Goal: Task Accomplishment & Management: Manage account settings

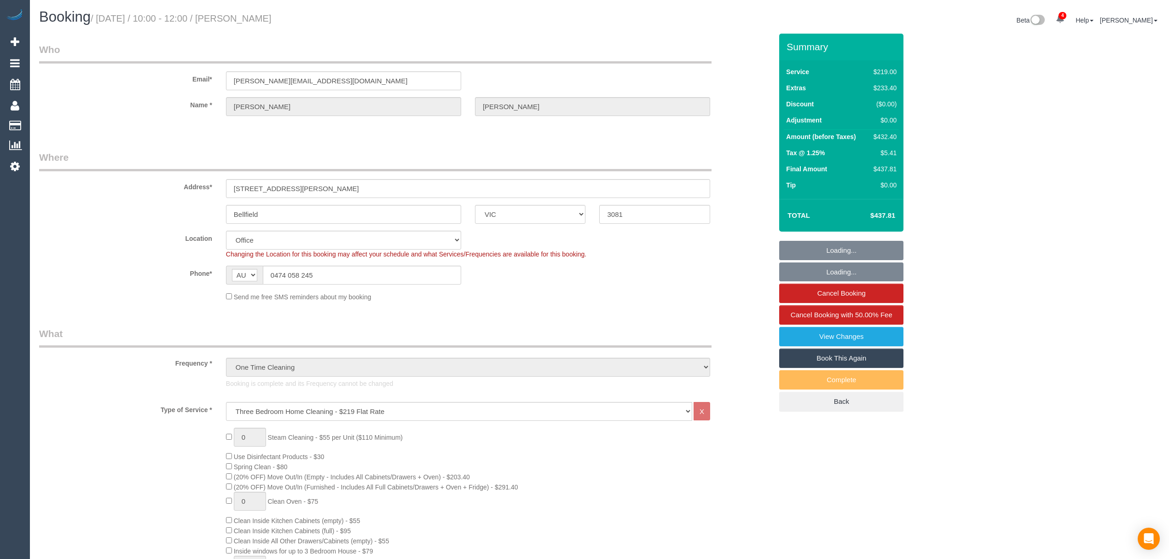
select select "VIC"
select select "number:29"
select select "number:14"
select select "number:18"
select select "number:22"
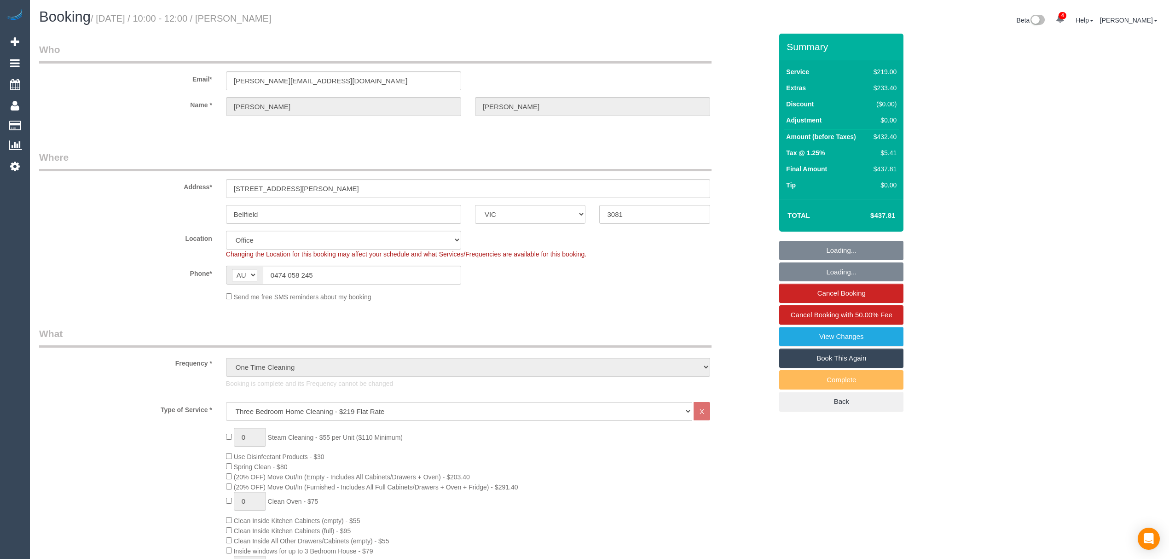
select select "number:12"
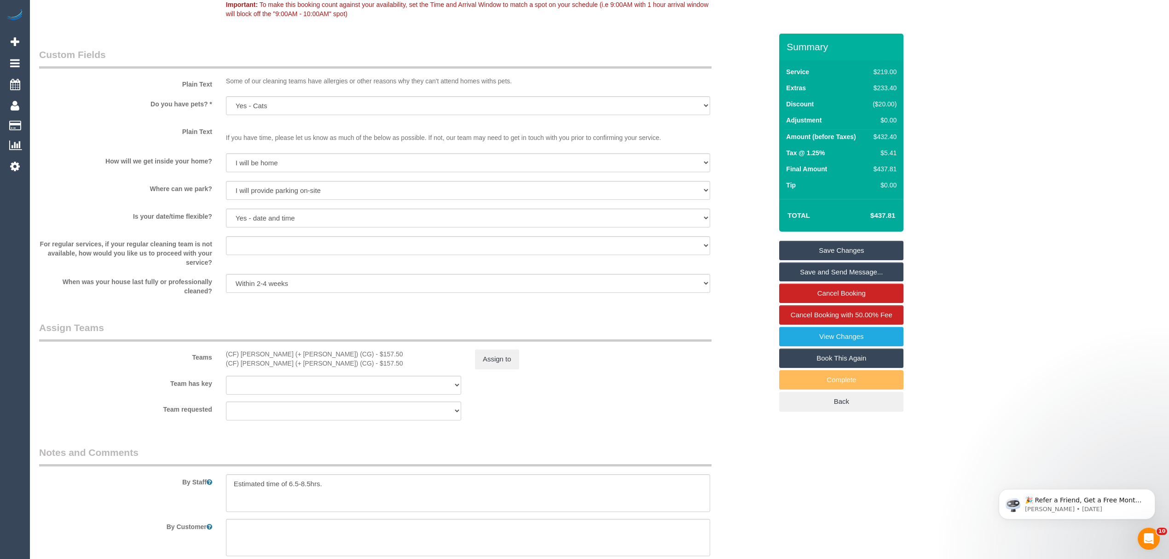
scroll to position [1408, 0]
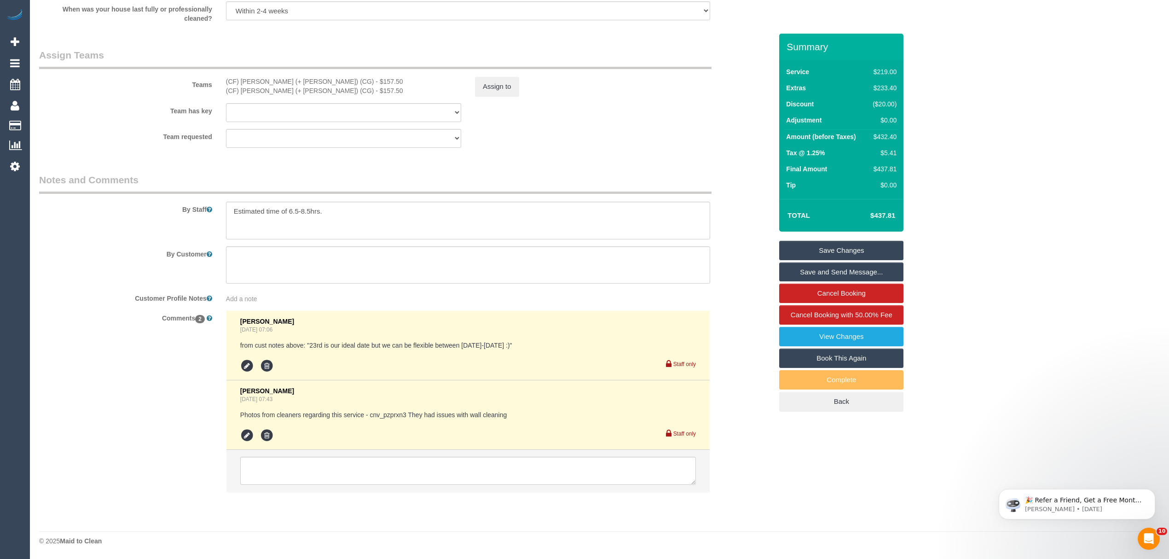
click at [261, 300] on div "Add a note" at bounding box center [468, 298] width 484 height 9
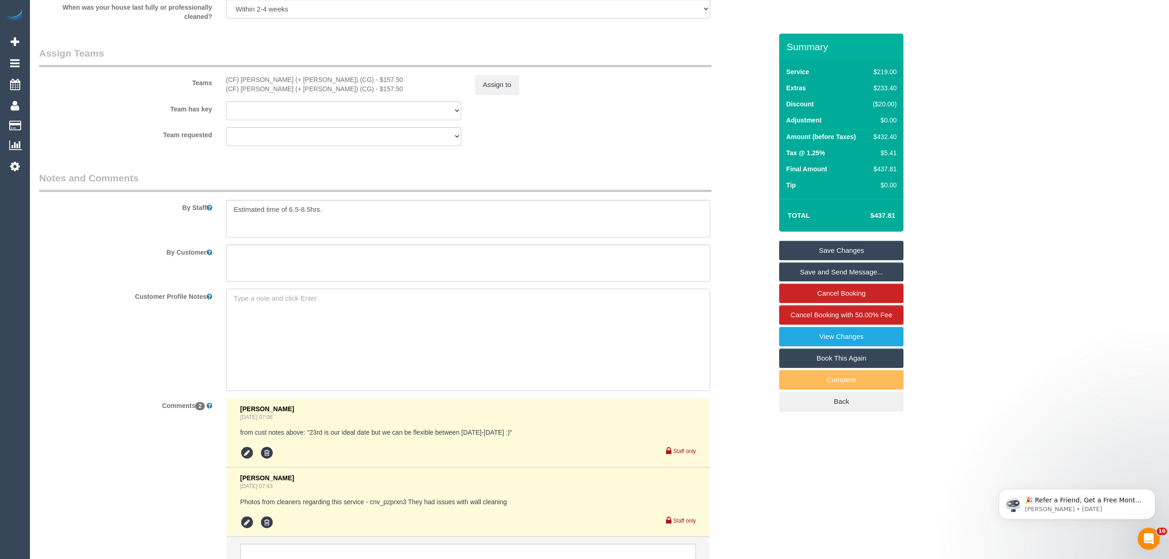
click at [262, 300] on textarea at bounding box center [468, 340] width 484 height 102
type textarea "18/08/25 - Xero invoice created and sent to customer for 23 July 2025 service. …"
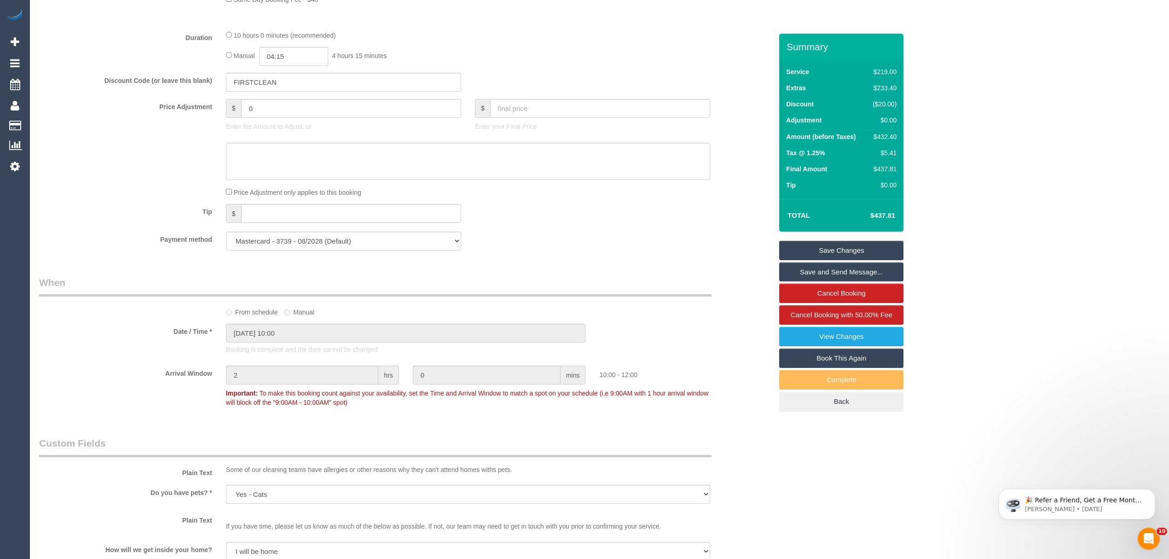
scroll to position [667, 0]
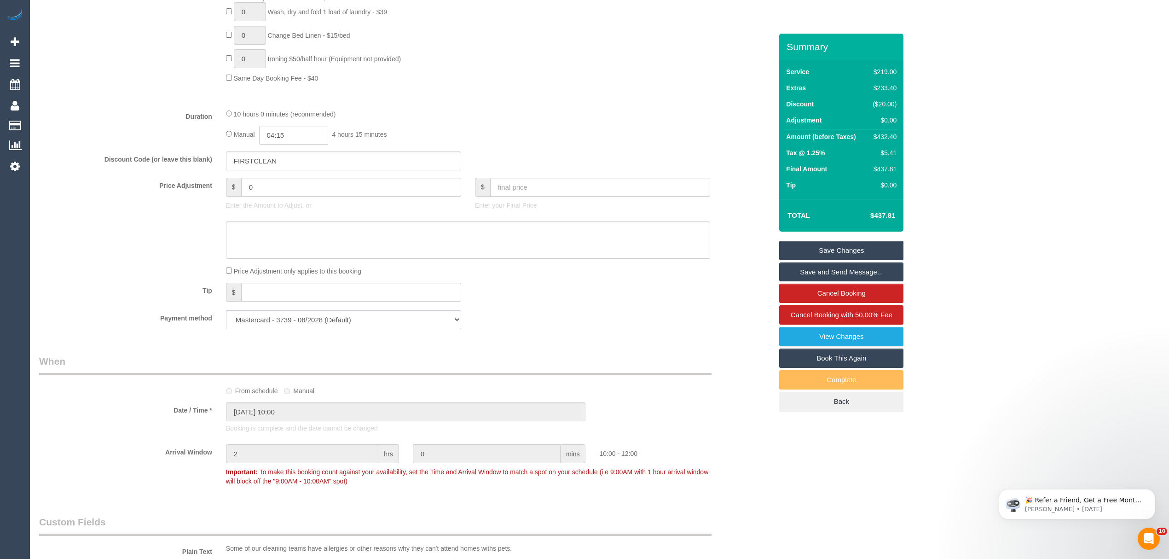
click at [310, 317] on select "Mastercard - 3739 - 08/2028 (Default) Add Credit Card ─────────────── Cash Chec…" at bounding box center [343, 319] width 235 height 19
select select "string:check"
click at [226, 312] on select "Mastercard - 3739 - 08/2028 (Default) Add Credit Card ─────────────── Cash Chec…" at bounding box center [343, 319] width 235 height 19
click at [800, 256] on link "Save Changes" at bounding box center [841, 250] width 124 height 19
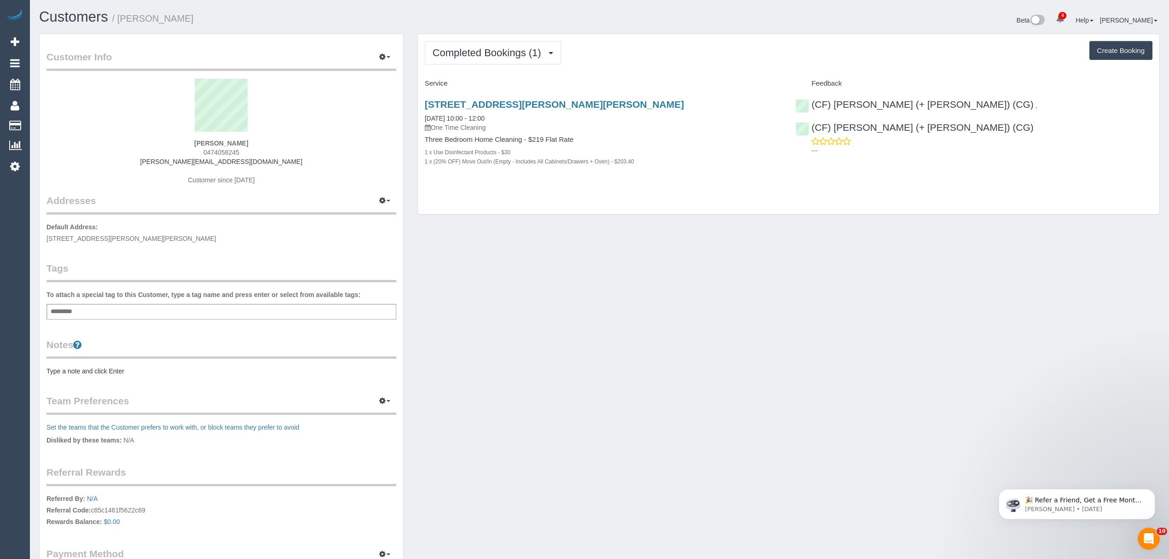
click at [94, 308] on div "Add a tag" at bounding box center [221, 312] width 350 height 16
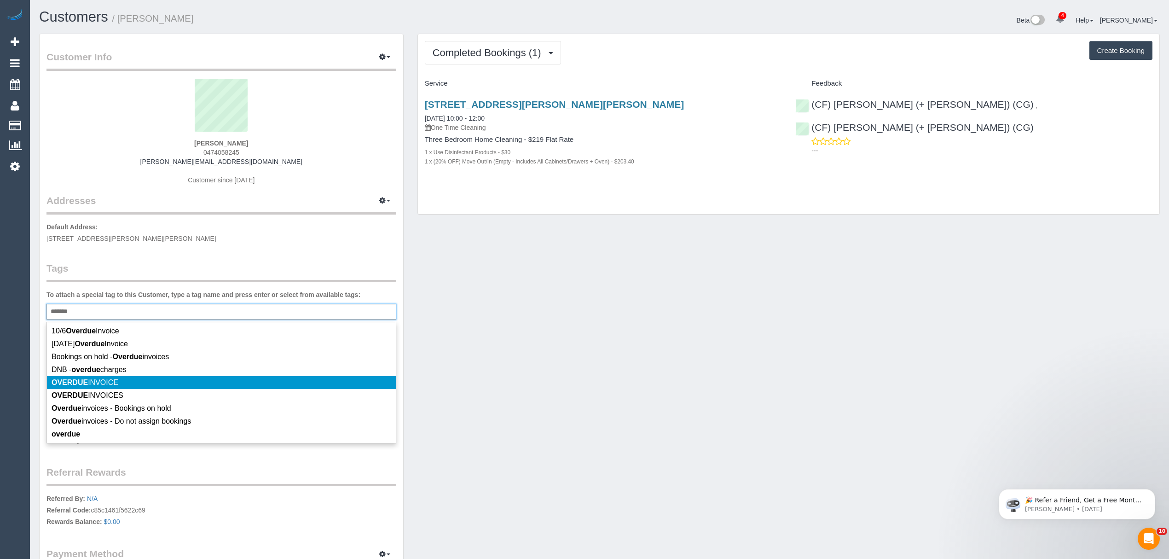
type input "*******"
click at [96, 379] on span "OVERDUE INVOICE" at bounding box center [85, 382] width 67 height 8
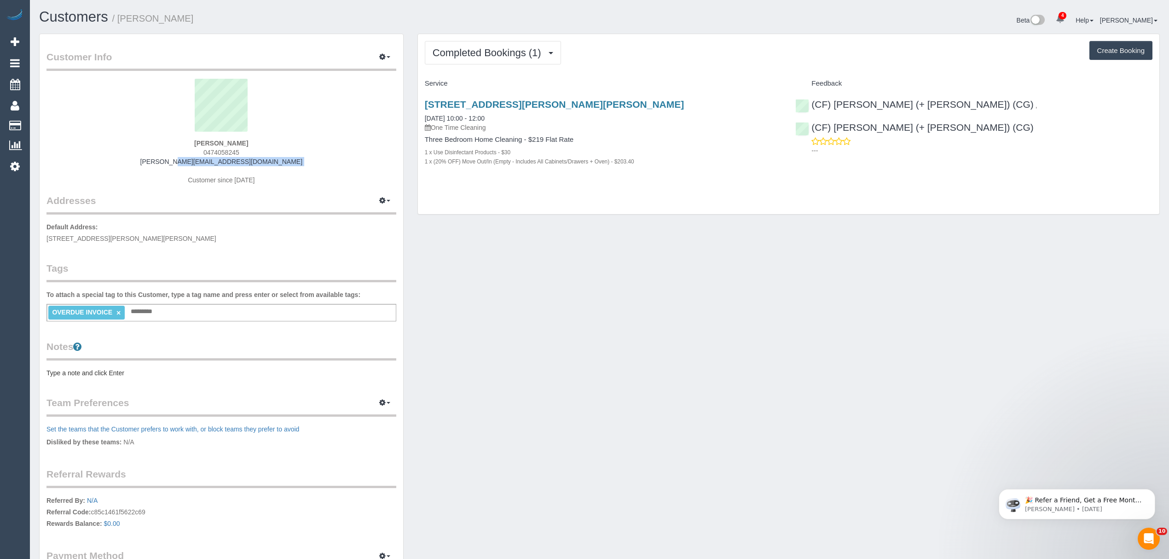
drag, startPoint x: 164, startPoint y: 162, endPoint x: 269, endPoint y: 166, distance: 105.0
click at [269, 166] on div "Bethany Broadstock 0474058245 bethany.broadstock91@gmail.com Customer since 2025" at bounding box center [221, 136] width 350 height 115
copy div "bethany.broadstock91@gmail.com"
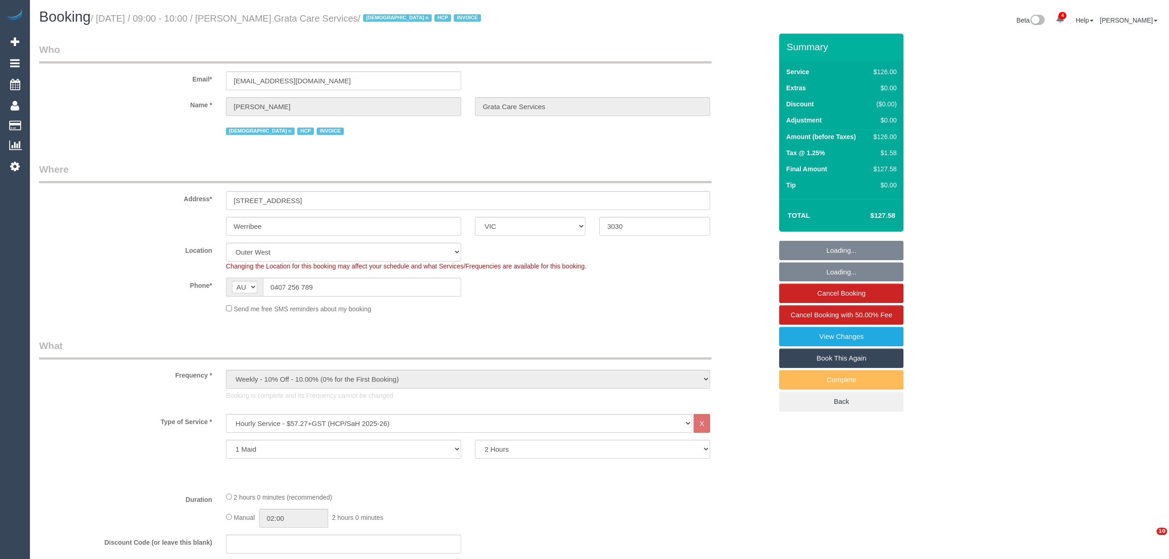
select select "VIC"
select select "120"
select select "number:28"
select select "number:14"
select select "number:18"
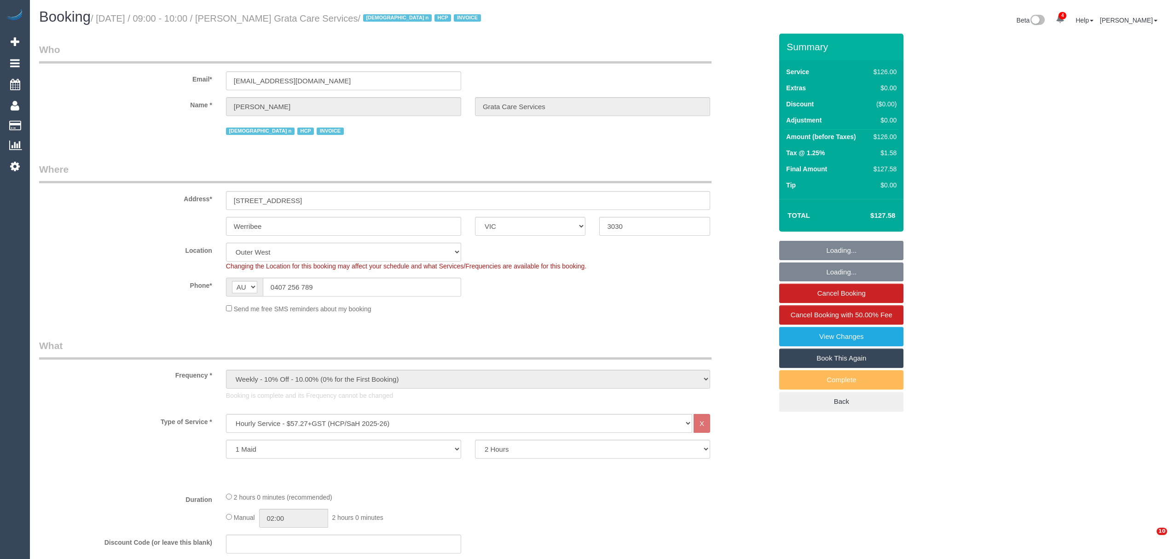
select select "number:25"
select select "number:34"
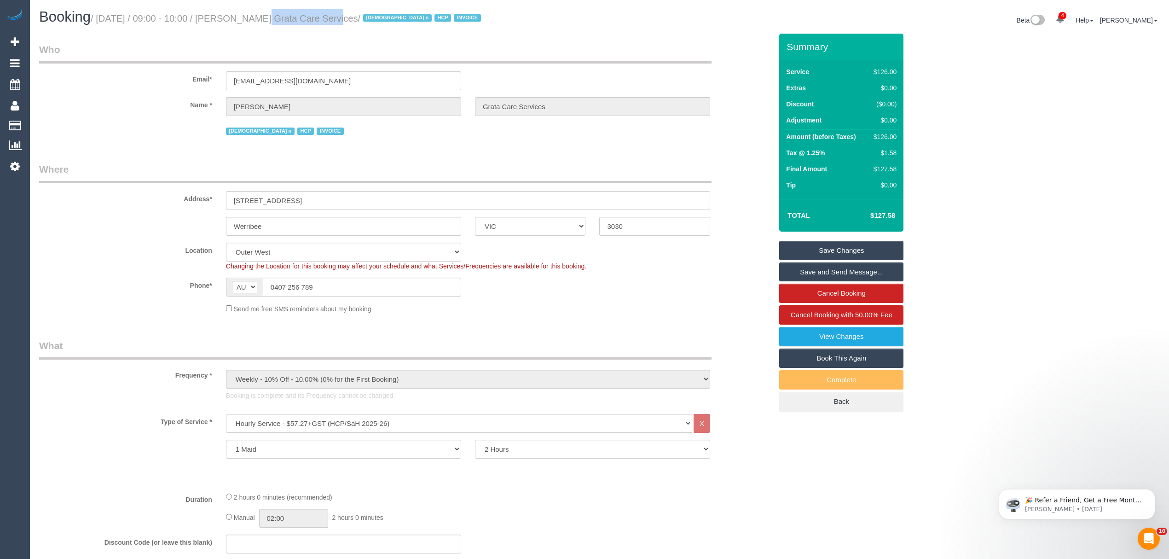
drag, startPoint x: 238, startPoint y: 17, endPoint x: 308, endPoint y: 25, distance: 70.3
click at [308, 25] on div "Booking / August 07, 2025 / 09:00 - 10:00 / Carmela Fisicaro Grata Care Service…" at bounding box center [315, 19] width 567 height 20
copy small "[PERSON_NAME]"
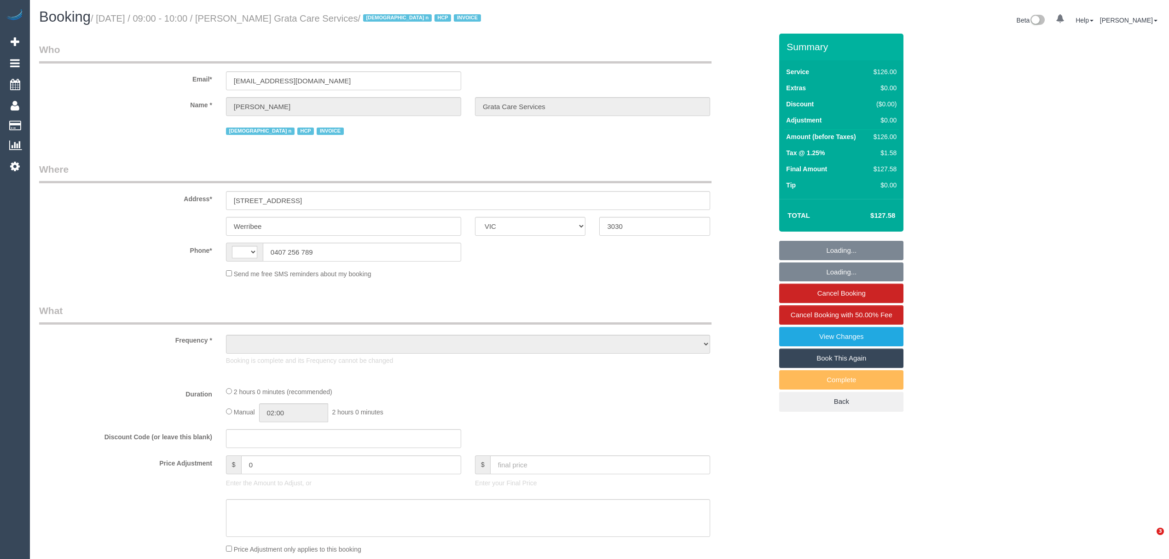
select select "VIC"
select select "string:AU"
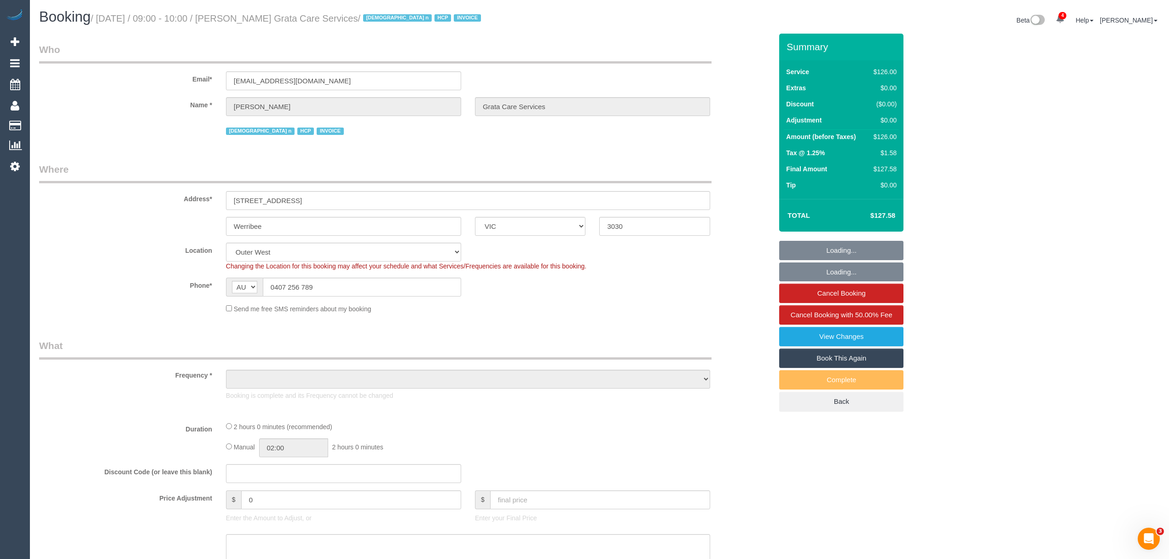
select select "object:639"
select select "120"
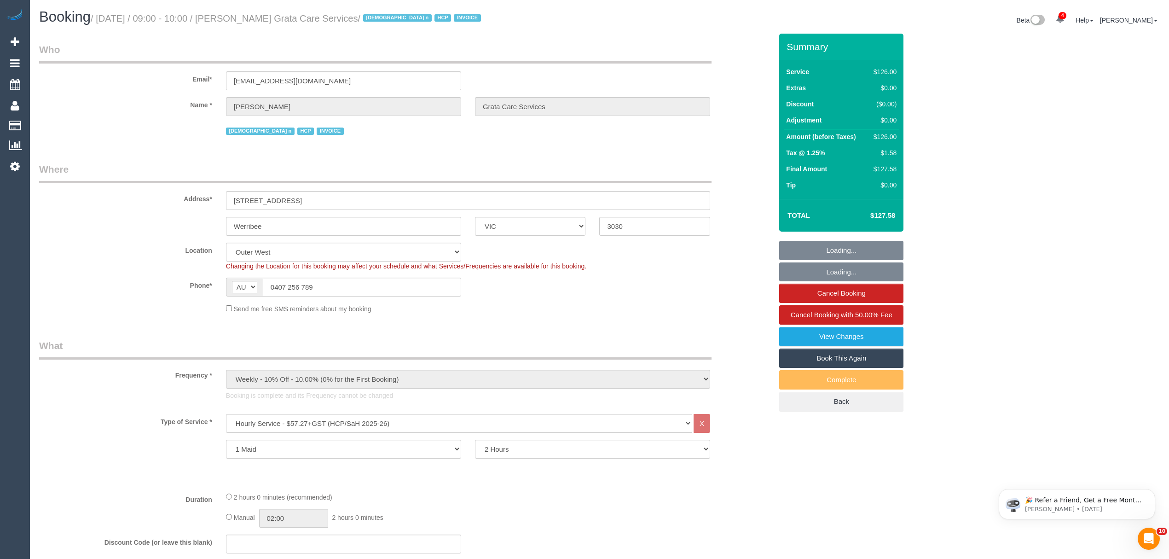
select select "object:644"
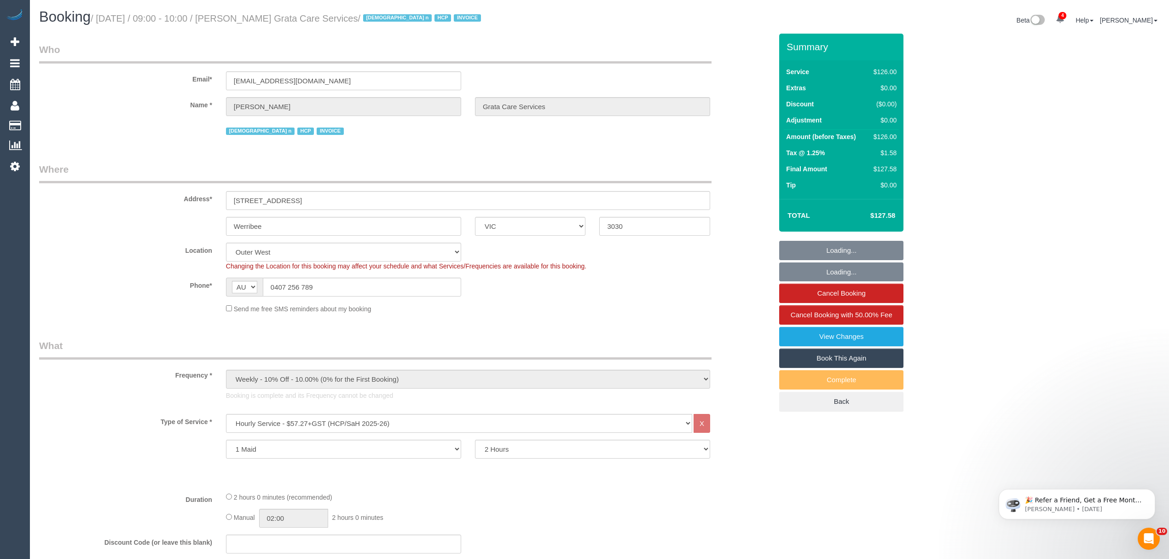
select select "number:28"
select select "number:14"
select select "number:18"
select select "number:25"
select select "number:34"
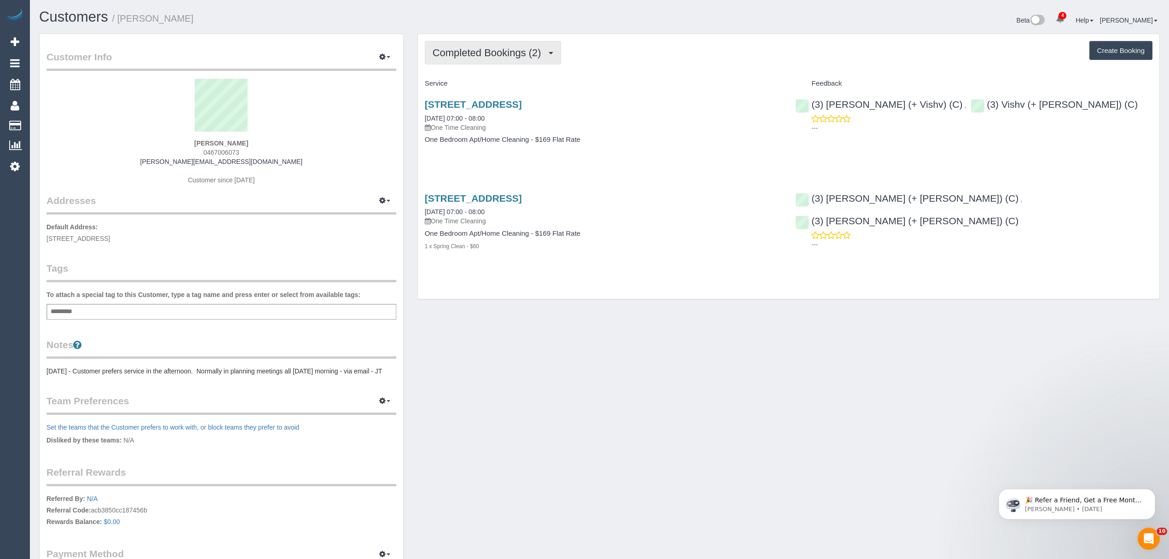
click at [490, 52] on span "Completed Bookings (2)" at bounding box center [489, 53] width 113 height 12
click at [461, 102] on link "40 Charnwood Road, 4, St Kilda, VIC 3182" at bounding box center [473, 104] width 97 height 11
click at [81, 308] on div "Add a tag" at bounding box center [221, 312] width 350 height 16
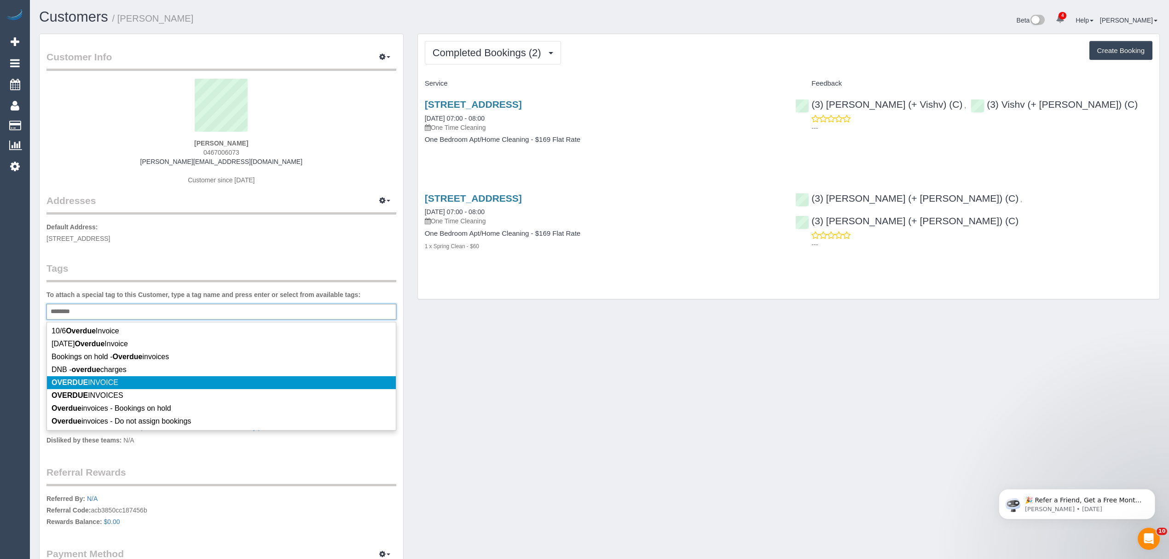
type input "*******"
click at [93, 379] on span "OVERDUE INVOICE" at bounding box center [85, 382] width 67 height 8
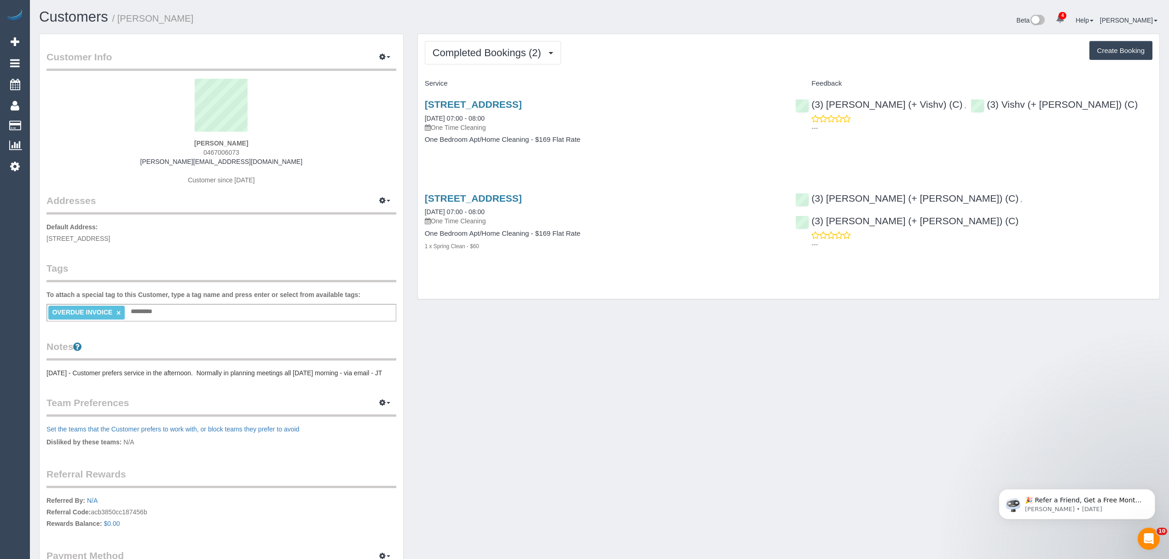
click at [96, 370] on pre "[DATE] - Customer prefers service in the afternoon. Normally in planning meetin…" at bounding box center [221, 372] width 350 height 9
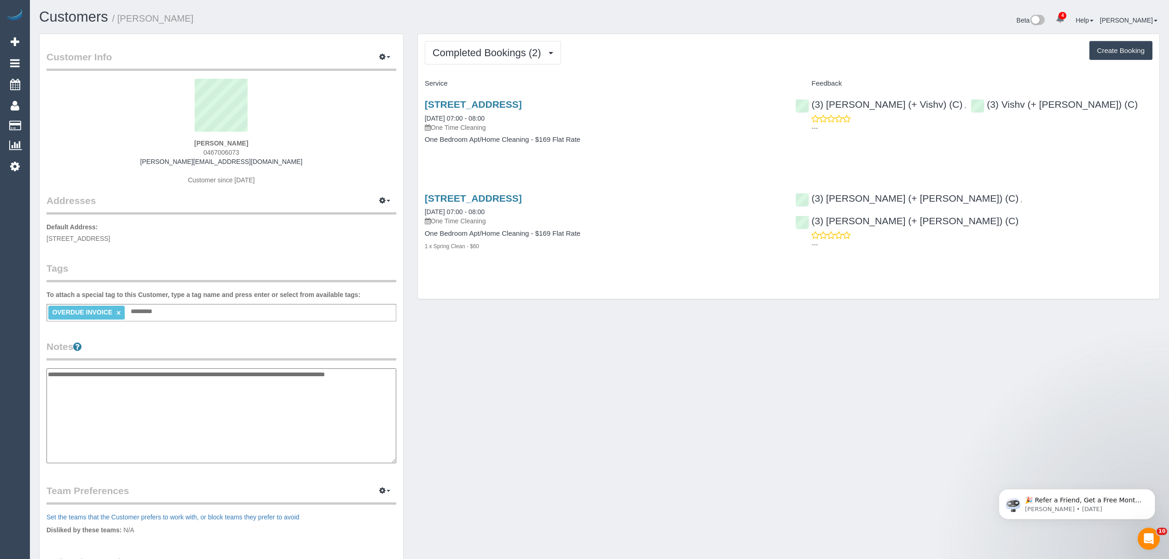
click at [48, 375] on textarea "**********" at bounding box center [221, 415] width 350 height 95
drag, startPoint x: 145, startPoint y: 394, endPoint x: 219, endPoint y: 372, distance: 77.0
click at [219, 372] on textarea "**********" at bounding box center [221, 415] width 350 height 95
type textarea "**********"
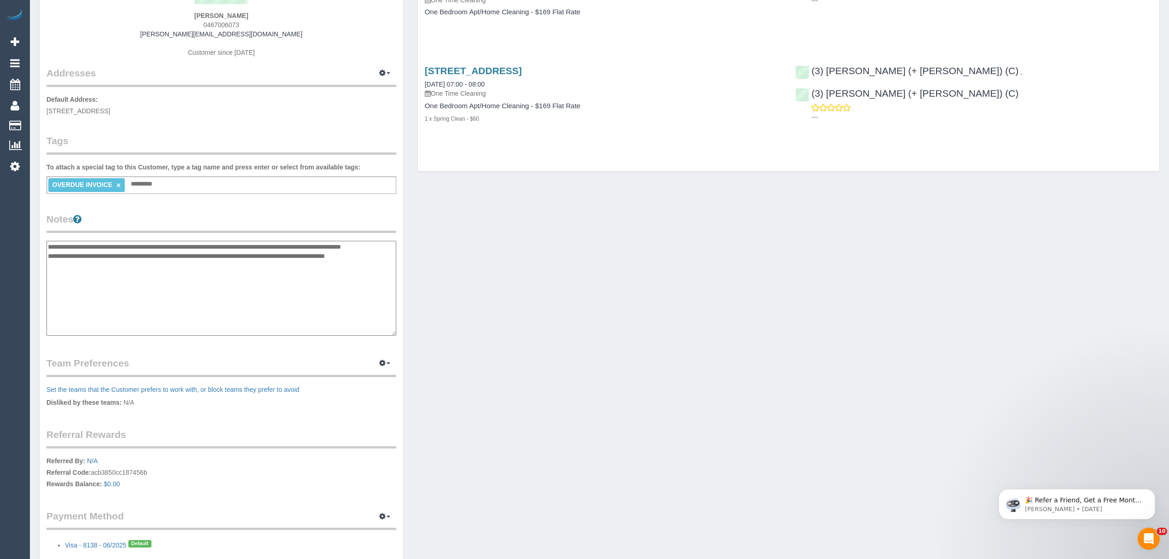
scroll to position [144, 0]
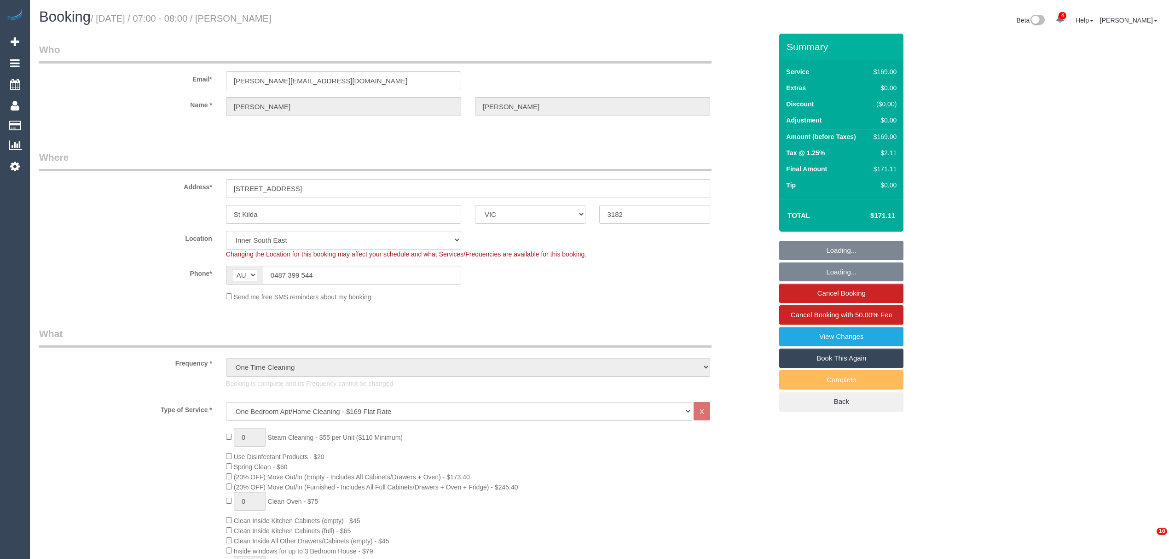
select select "VIC"
select select "number:29"
select select "number:14"
select select "number:19"
select select "number:24"
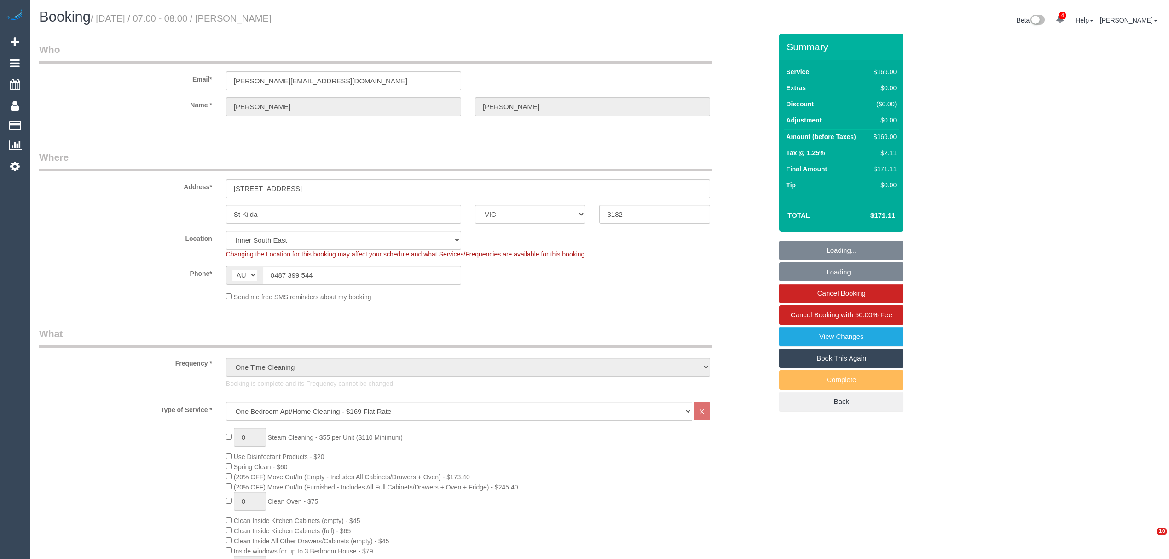
select select "number:13"
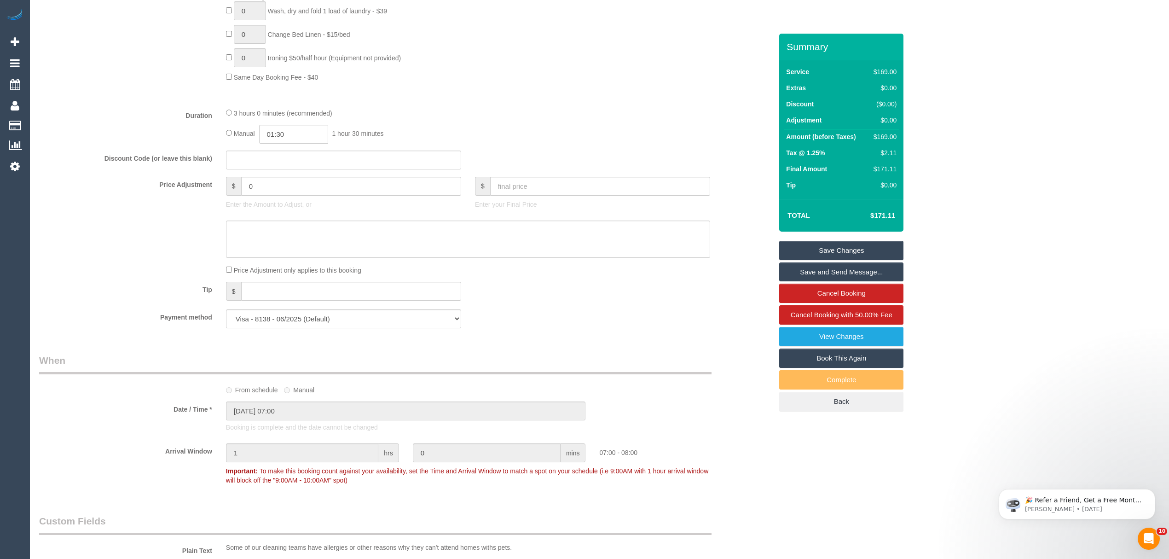
scroll to position [748, 0]
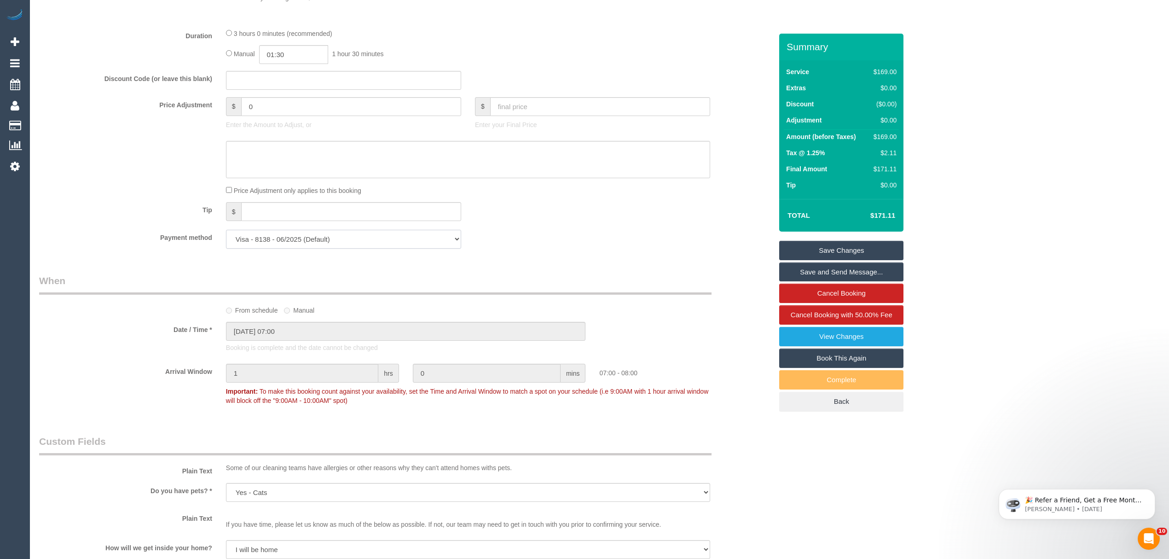
click at [278, 244] on select "Visa - 8138 - 06/2025 (Default) Add Credit Card ─────────────── Cash Check Payp…" at bounding box center [343, 239] width 235 height 19
select select "string:check"
click at [226, 231] on select "Visa - 8138 - 06/2025 (Default) Add Credit Card ─────────────── Cash Check Payp…" at bounding box center [343, 239] width 235 height 19
click at [783, 251] on link "Save Changes" at bounding box center [841, 250] width 124 height 19
